Goal: Information Seeking & Learning: Understand process/instructions

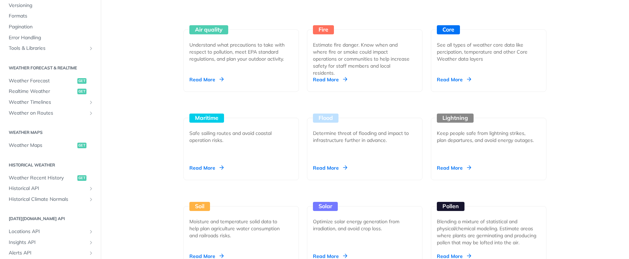
scroll to position [94, 0]
click at [36, 186] on span "Historical API" at bounding box center [48, 186] width 78 height 7
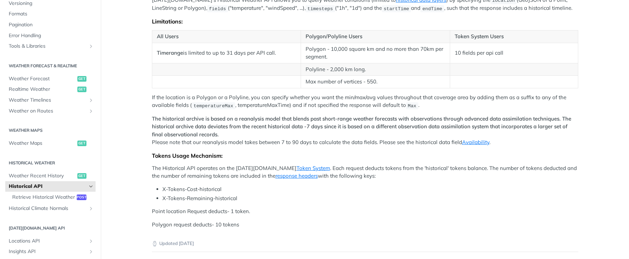
scroll to position [82, 0]
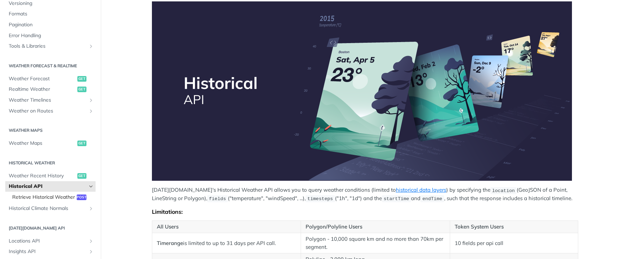
click at [27, 196] on span "Retrieve Historical Weather" at bounding box center [43, 197] width 63 height 7
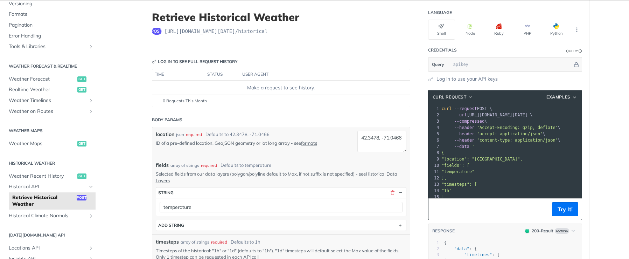
scroll to position [35, 0]
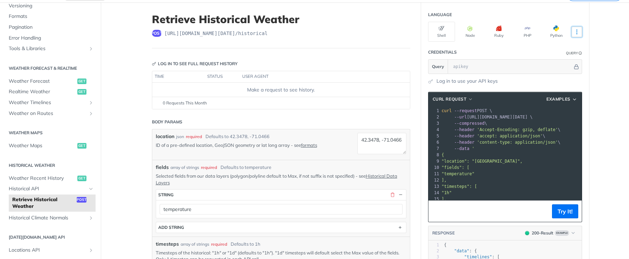
click at [577, 31] on icon "More ellipsis" at bounding box center [577, 32] width 6 height 6
click at [311, 145] on link "formats" at bounding box center [309, 145] width 16 height 6
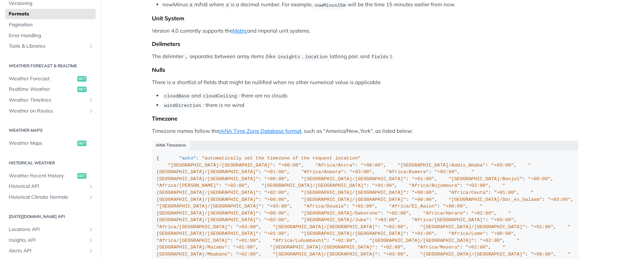
scroll to position [468, 0]
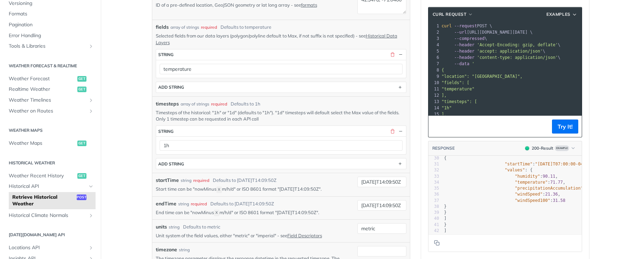
drag, startPoint x: 464, startPoint y: 32, endPoint x: 550, endPoint y: 32, distance: 85.1
click at [533, 32] on span "--url [URL][DOMAIN_NAME][DATE] \" at bounding box center [487, 32] width 91 height 5
copy span "[URL][DOMAIN_NAME][DATE]"
click at [616, 223] on main "JUMP TO CTRL-/ Fundamentals [DATE][DOMAIN_NAME] APIs Weather Data Layers Core P…" at bounding box center [314, 187] width 629 height 651
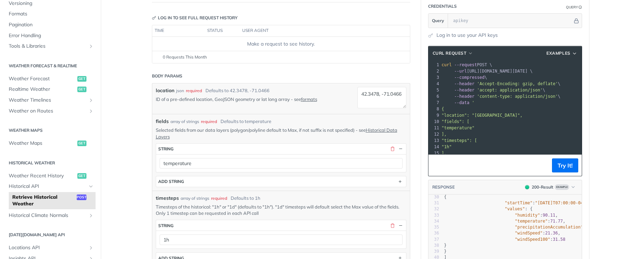
scroll to position [70, 0]
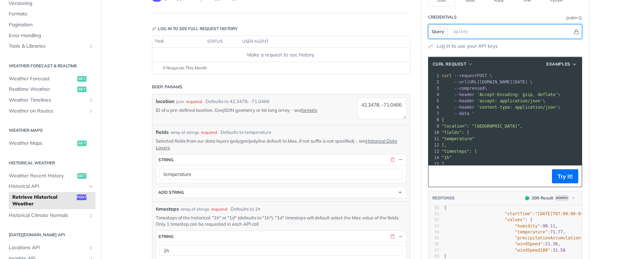
click at [475, 32] on input "text" at bounding box center [511, 32] width 123 height 14
paste input "mnaT6lTaO8ebbObWPSW43wIwmyuZEFqE"
type input "mnaT6lTaO8ebbObWPSW43wIwmyuZEFqE"
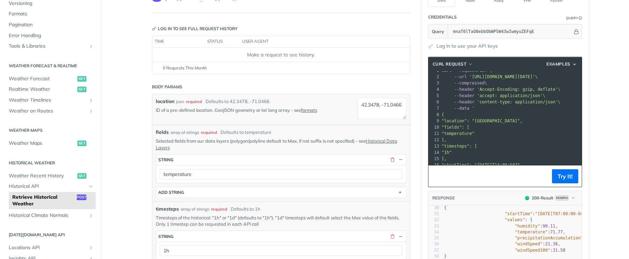
scroll to position [15, 0]
